Goal: Information Seeking & Learning: Check status

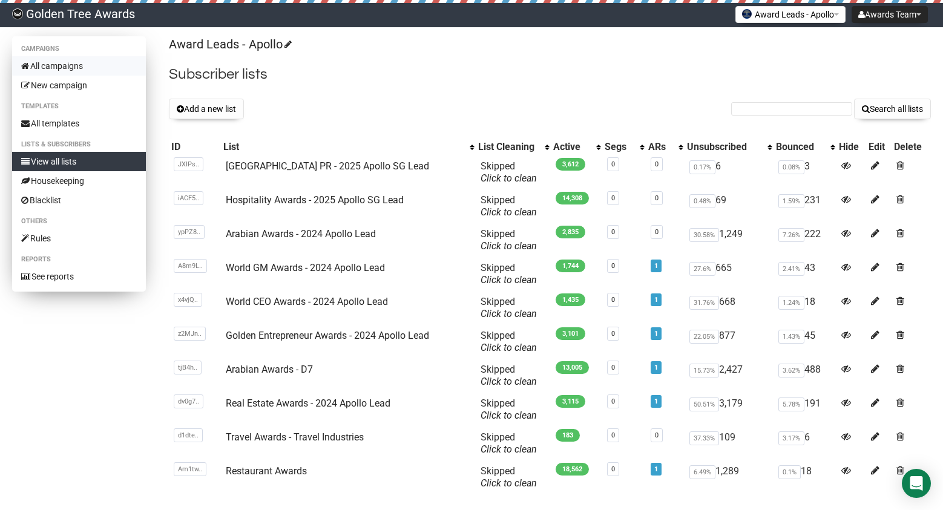
click at [68, 67] on link "All campaigns" at bounding box center [79, 65] width 134 height 19
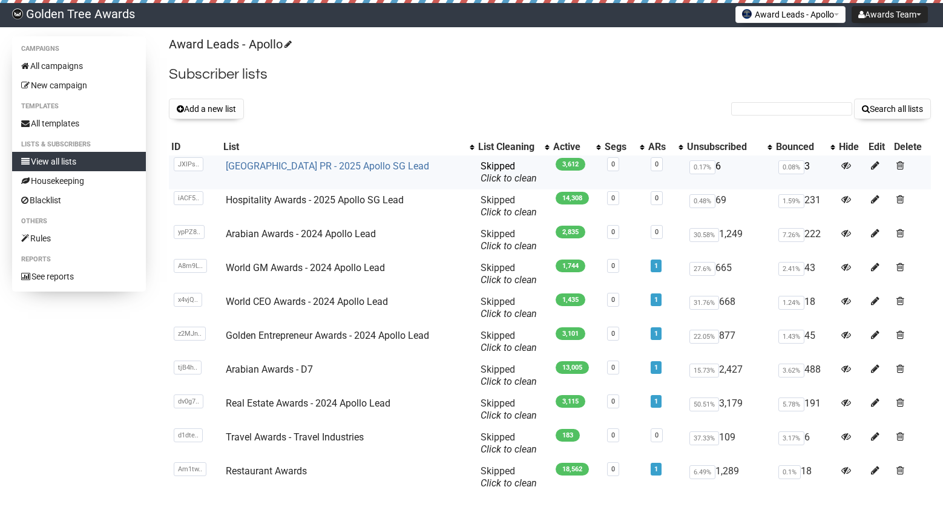
click at [294, 165] on link "[GEOGRAPHIC_DATA] PR - 2025 Apollo SG Lead" at bounding box center [327, 166] width 203 height 12
click at [294, 166] on link "[GEOGRAPHIC_DATA] PR - 2025 Apollo SG Lead" at bounding box center [327, 166] width 203 height 12
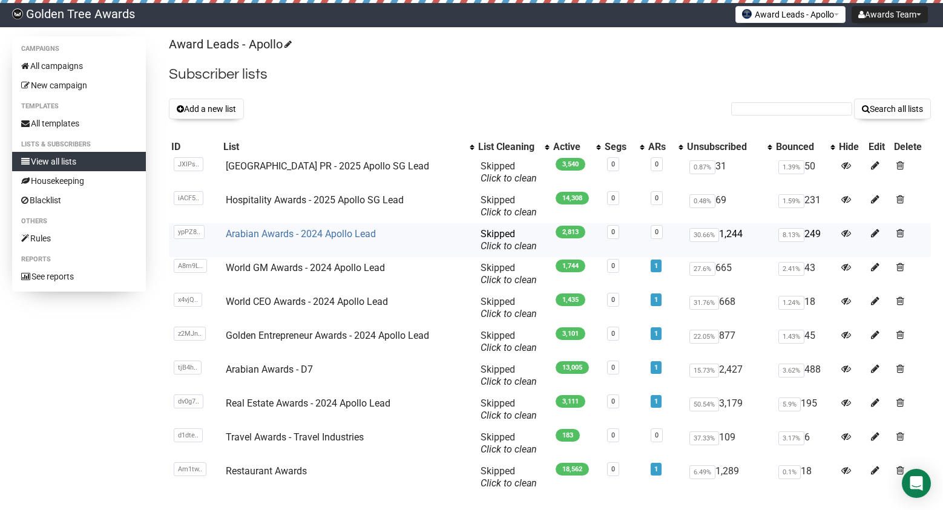
click at [292, 237] on link "Arabian Awards - 2024 Apollo Lead" at bounding box center [301, 234] width 150 height 12
click at [291, 373] on link "Arabian Awards - D7" at bounding box center [269, 370] width 87 height 12
